Goal: Transaction & Acquisition: Purchase product/service

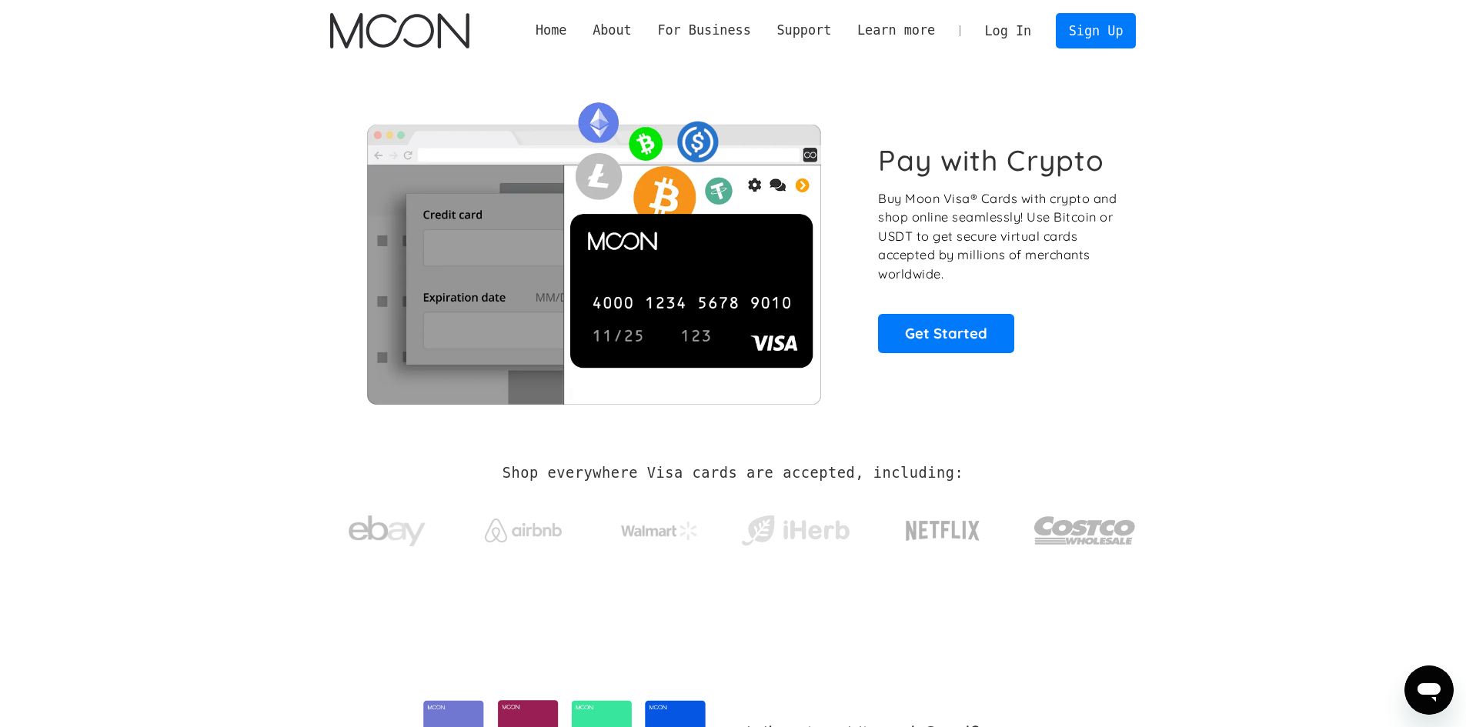
click at [1036, 32] on link "Log In" at bounding box center [1008, 31] width 72 height 34
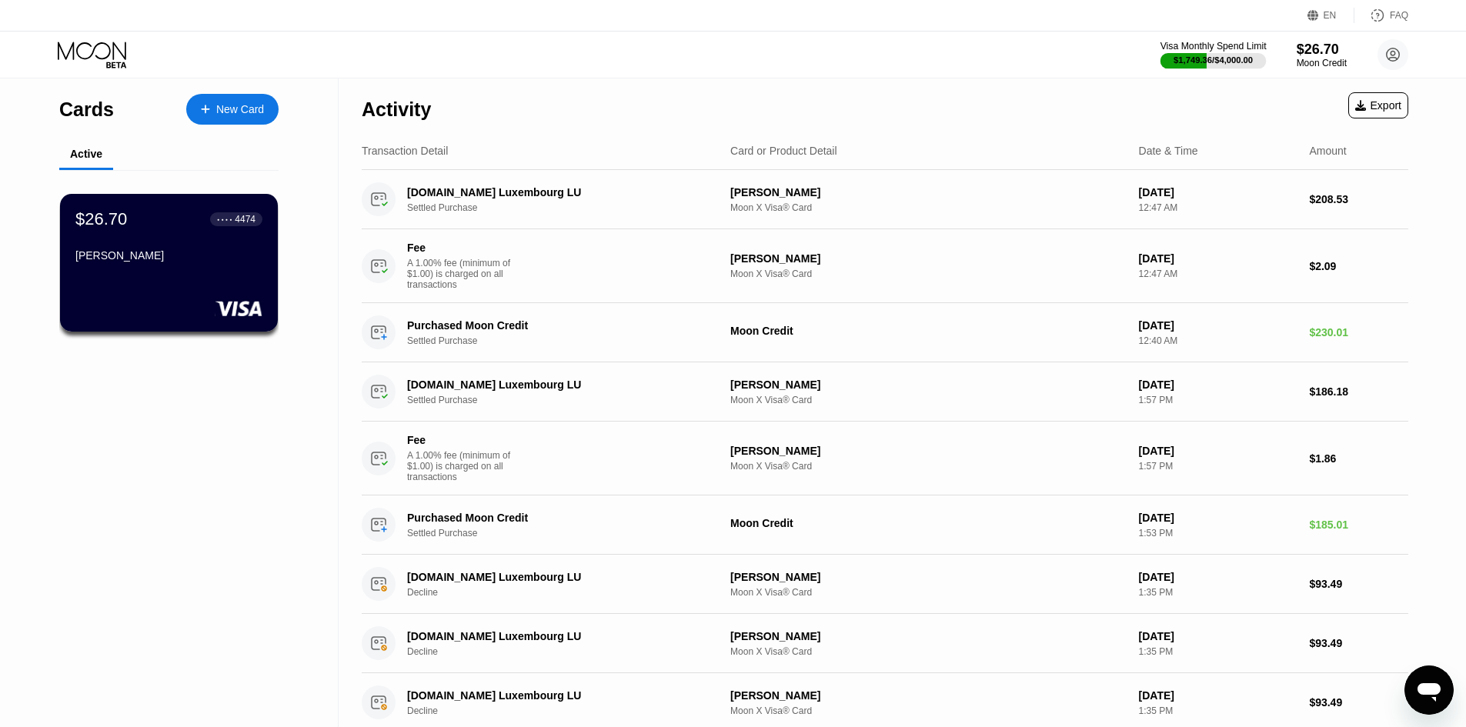
click at [1208, 45] on div "Visa Monthly Spend Limit" at bounding box center [1214, 46] width 106 height 11
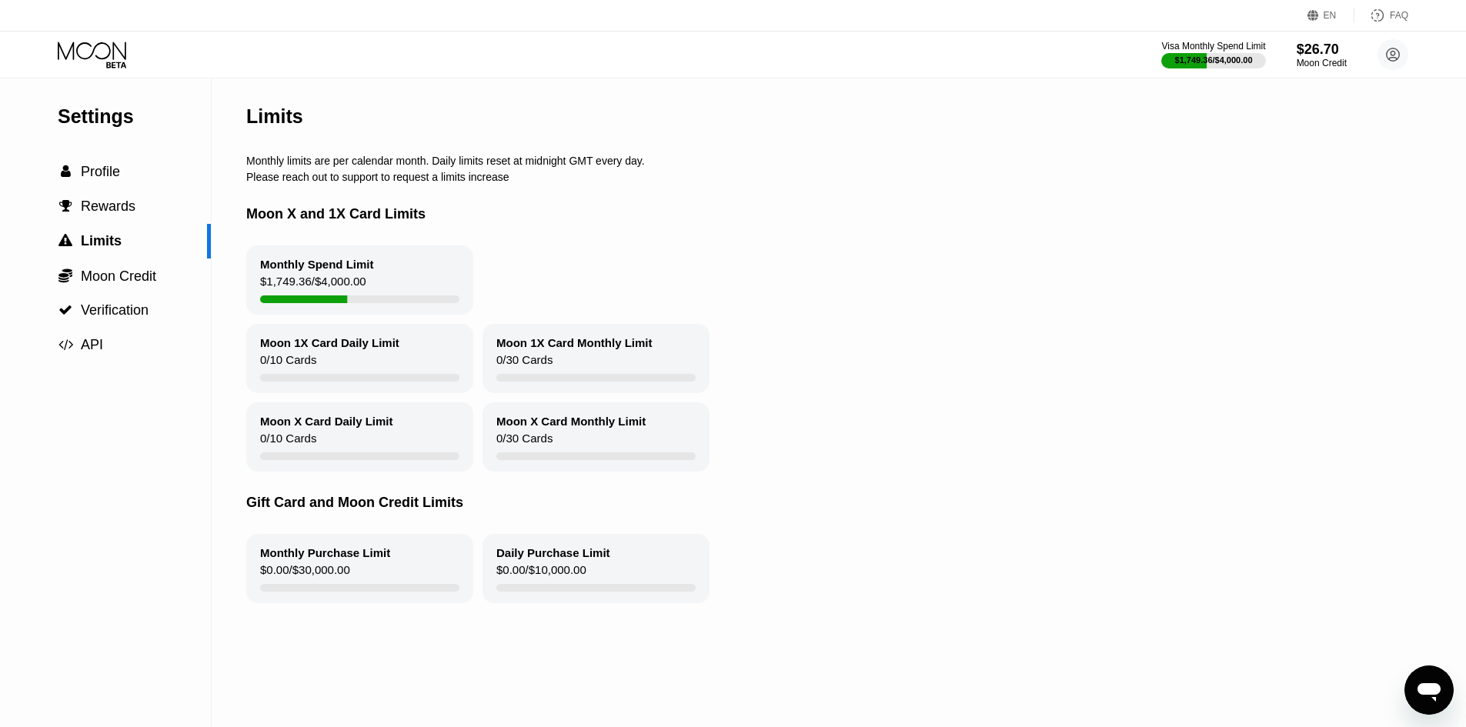
click at [105, 57] on icon at bounding box center [94, 55] width 72 height 27
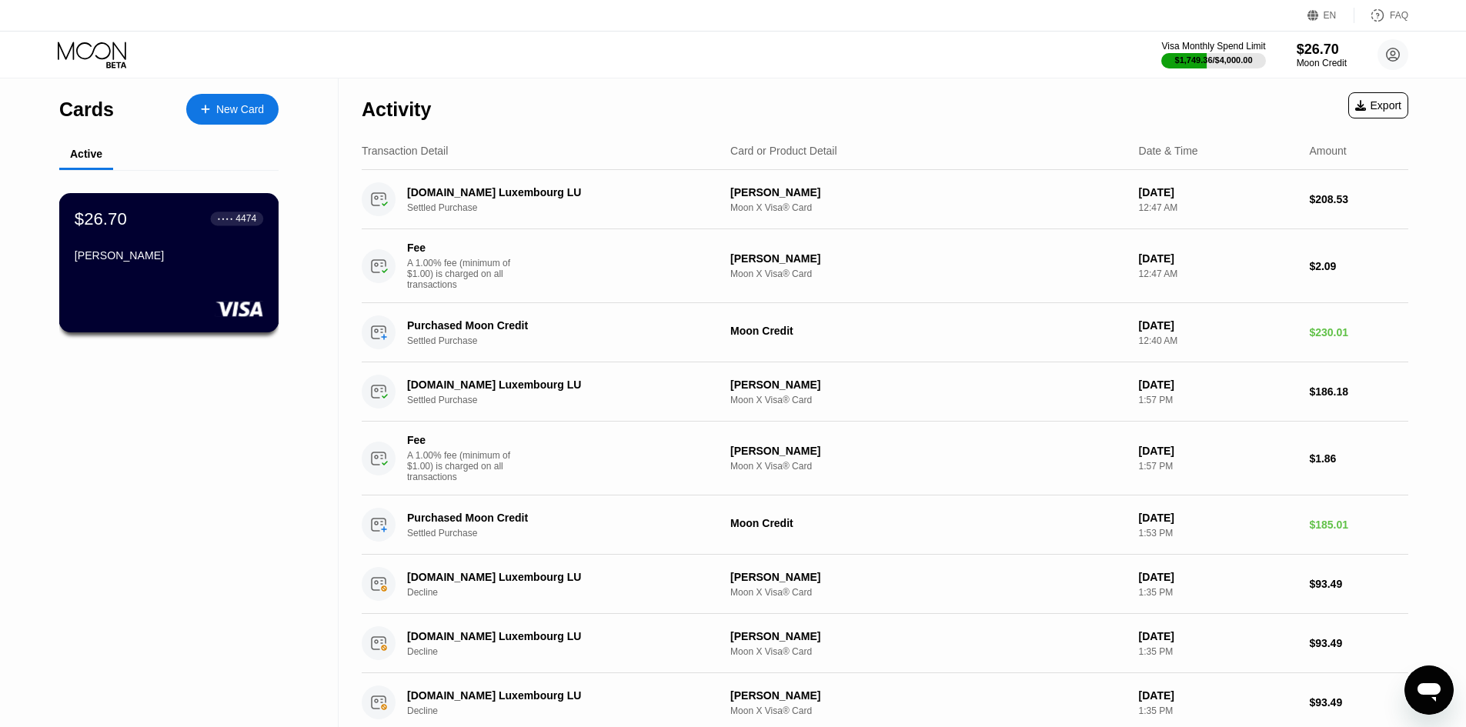
click at [223, 306] on rect at bounding box center [240, 308] width 48 height 15
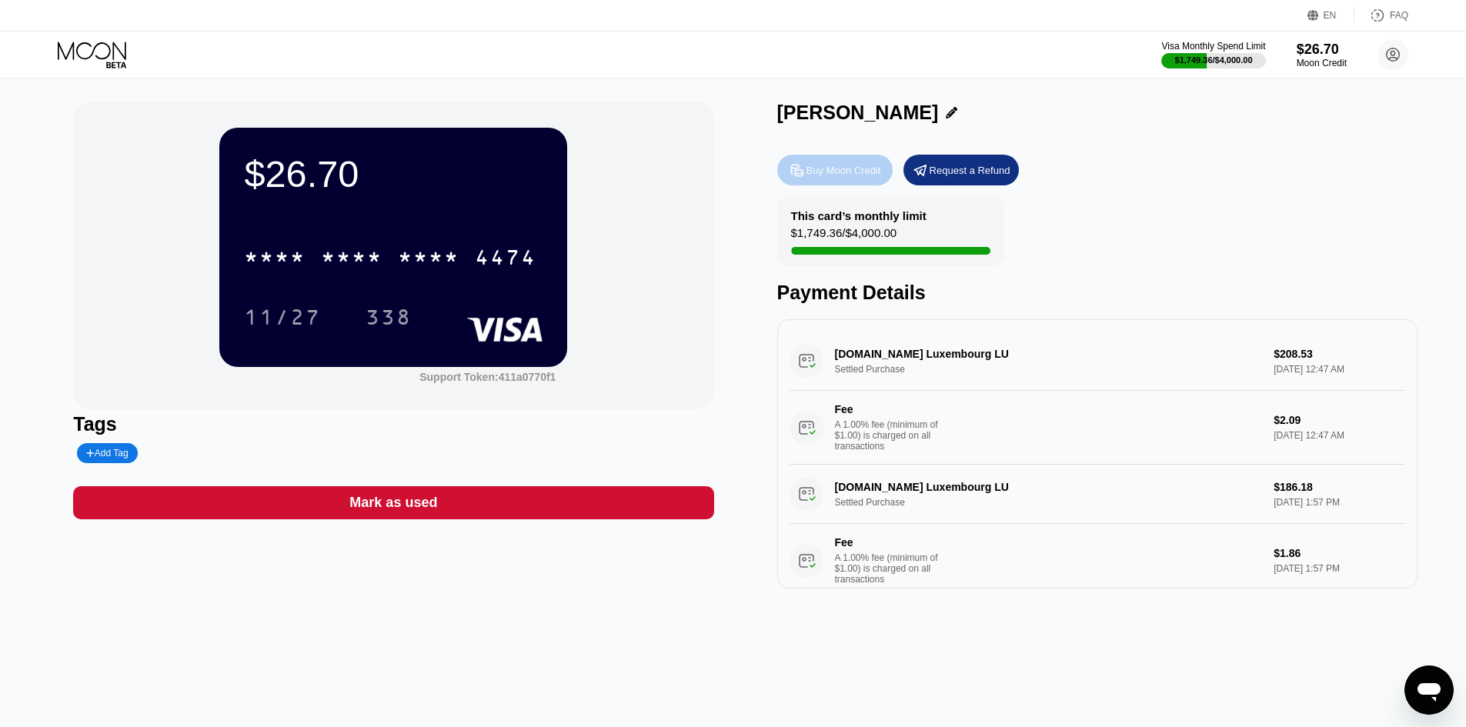
click at [831, 174] on div "Buy Moon Credit" at bounding box center [844, 170] width 75 height 13
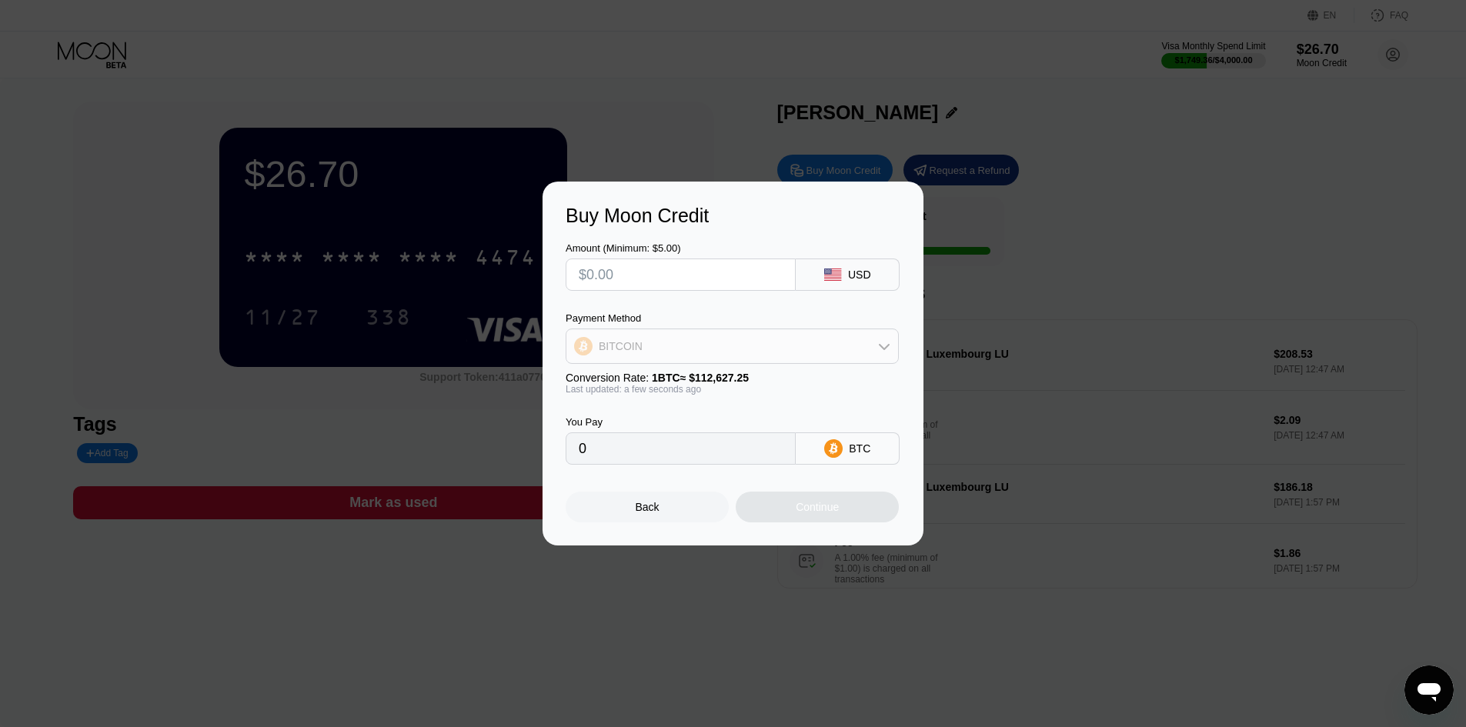
click at [847, 359] on div "BITCOIN" at bounding box center [732, 346] width 332 height 31
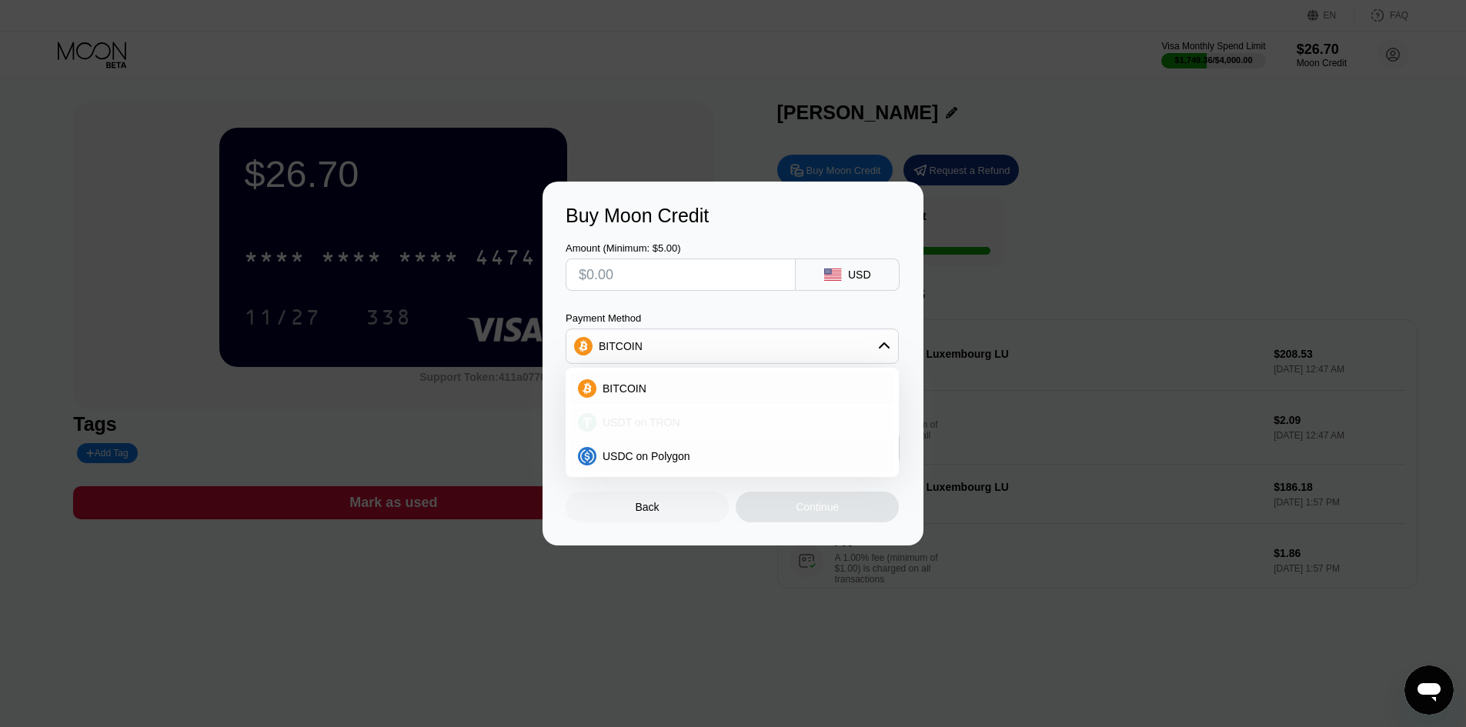
click at [805, 419] on div "USDT on TRON" at bounding box center [742, 422] width 290 height 12
type input "0.00"
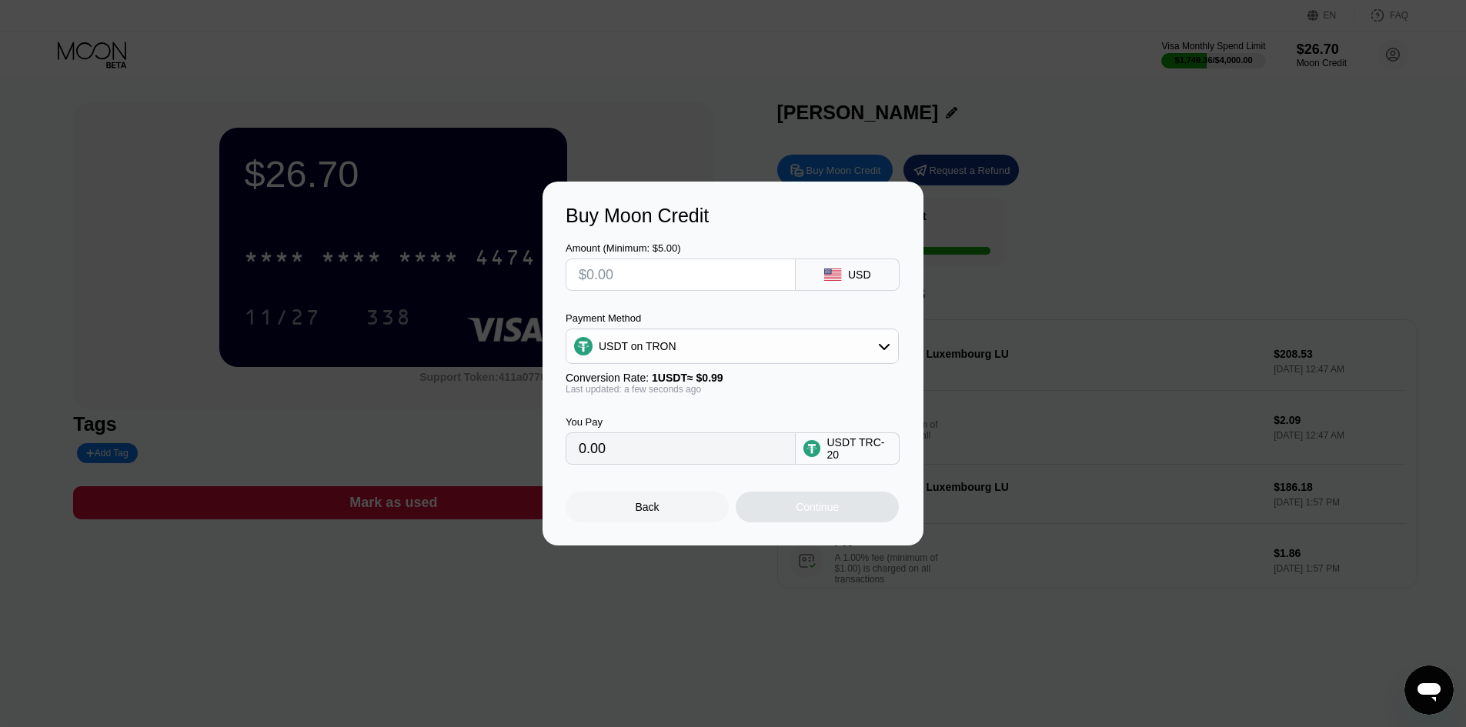
click at [672, 282] on input "text" at bounding box center [681, 274] width 204 height 31
type input "$2"
type input "2.02"
type input "$29"
type input "29.29"
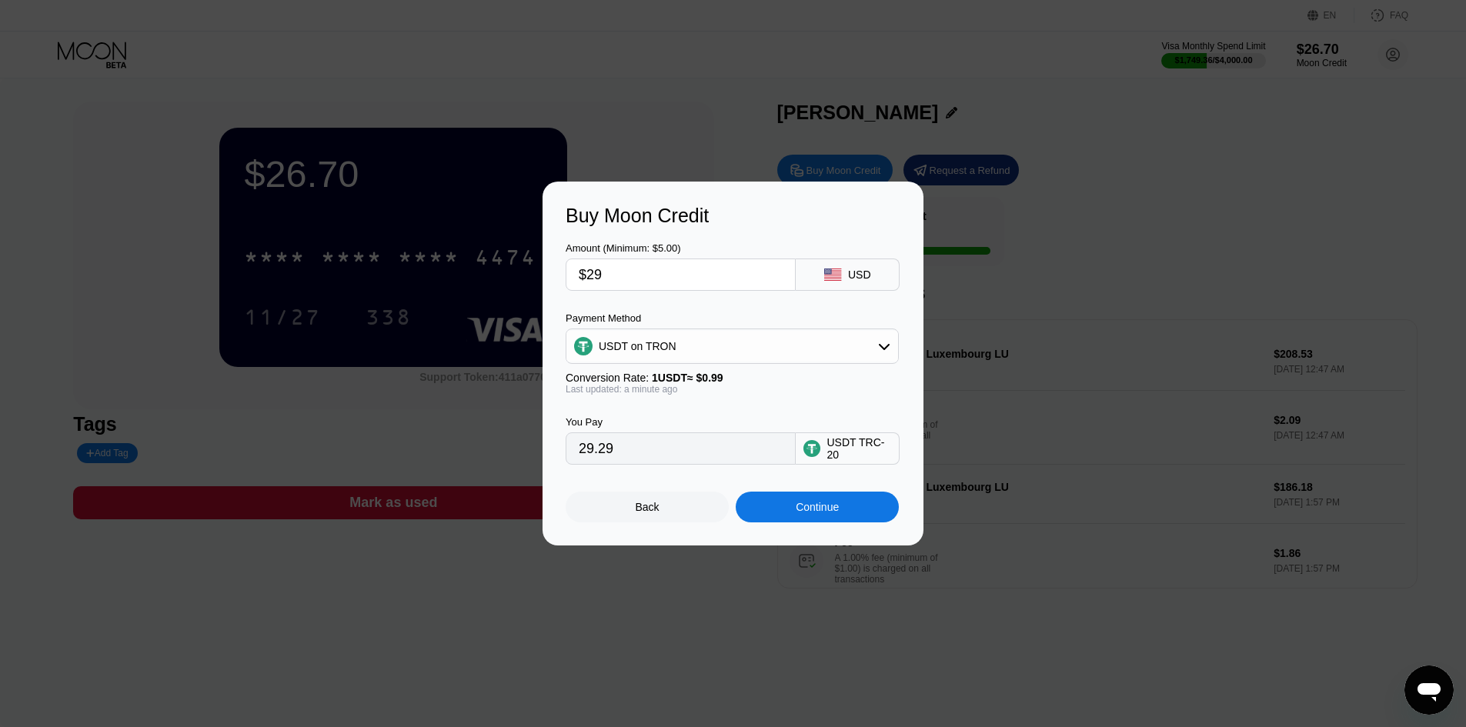
type input "$290"
type input "292.93"
type input "$290"
click at [799, 513] on div "Continue" at bounding box center [817, 507] width 43 height 12
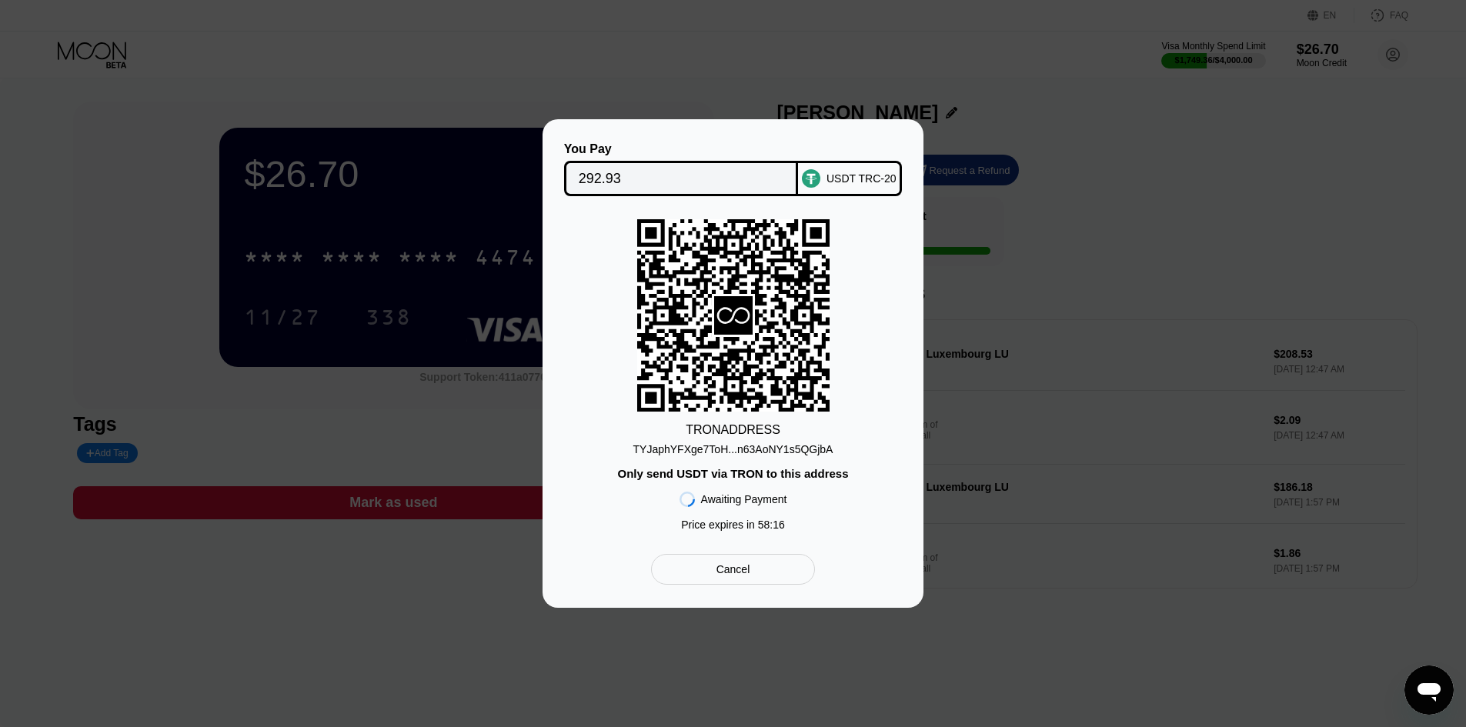
click at [759, 454] on div "TYJaphYFXge7ToH...n63AoNY1s5QGjbA" at bounding box center [733, 449] width 200 height 12
click at [891, 572] on div "Cancel" at bounding box center [733, 569] width 335 height 31
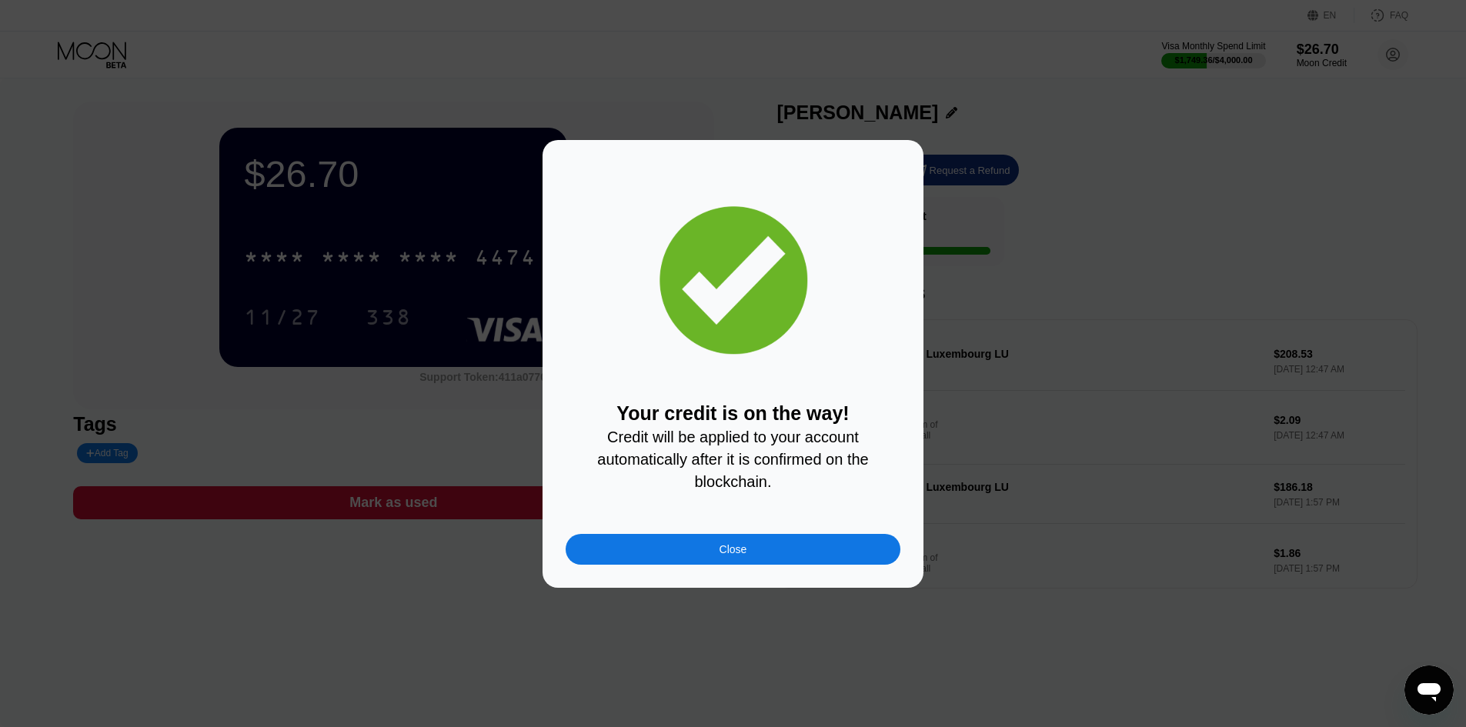
click at [743, 551] on div "Close" at bounding box center [734, 549] width 28 height 12
